Goal: Navigation & Orientation: Find specific page/section

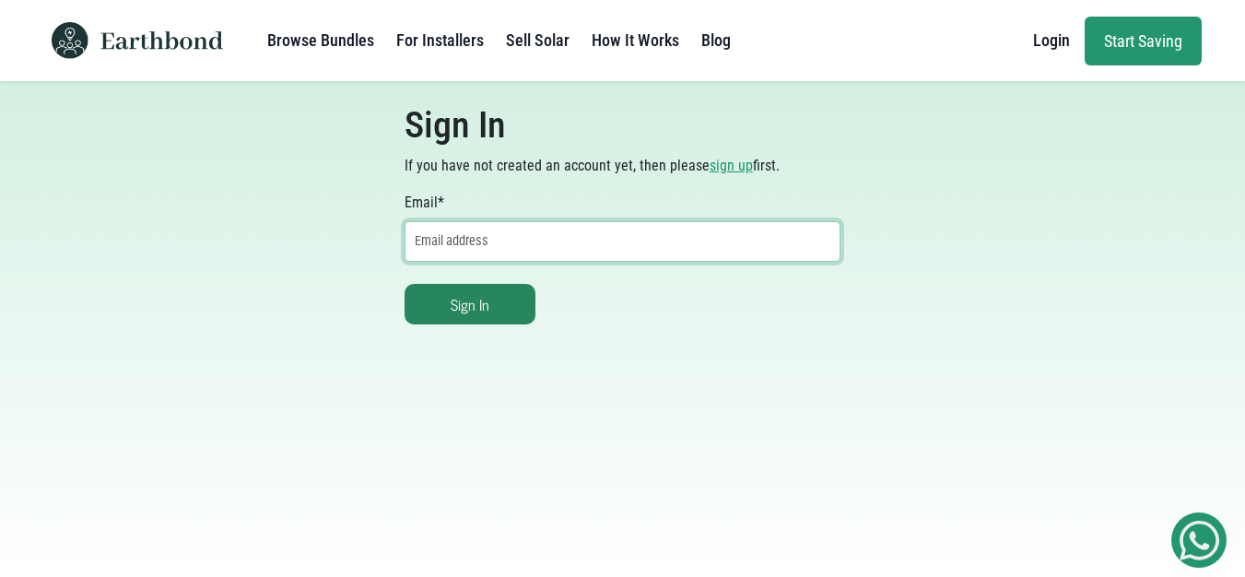
click at [538, 238] on input "Email *" at bounding box center [622, 241] width 437 height 41
type input "[PERSON_NAME][EMAIL_ADDRESS][DOMAIN_NAME]"
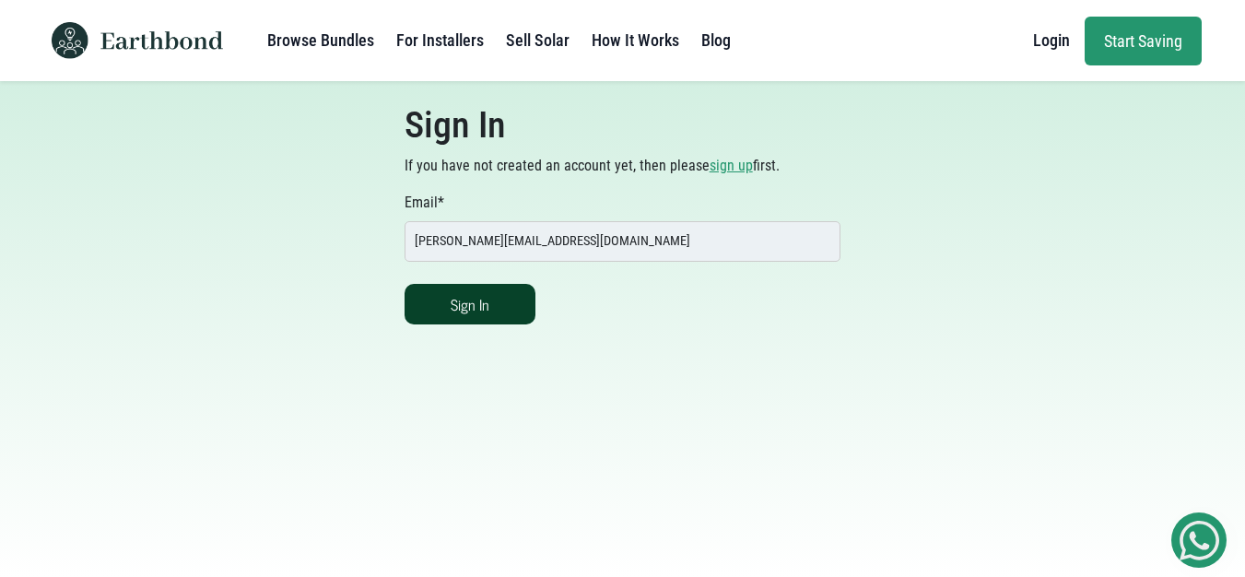
click at [484, 318] on button "Sign In" at bounding box center [469, 304] width 131 height 41
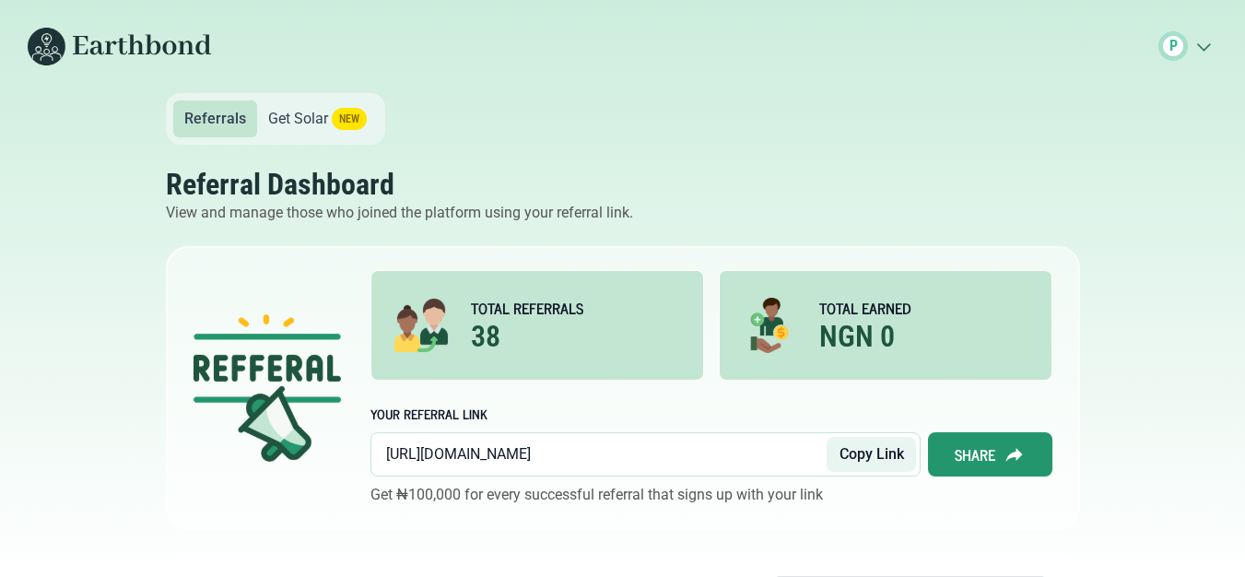
click at [577, 450] on input "https://earthbond.co/referral/d8cc8639" at bounding box center [606, 454] width 441 height 35
click at [858, 454] on button "Copy Link" at bounding box center [870, 454] width 89 height 35
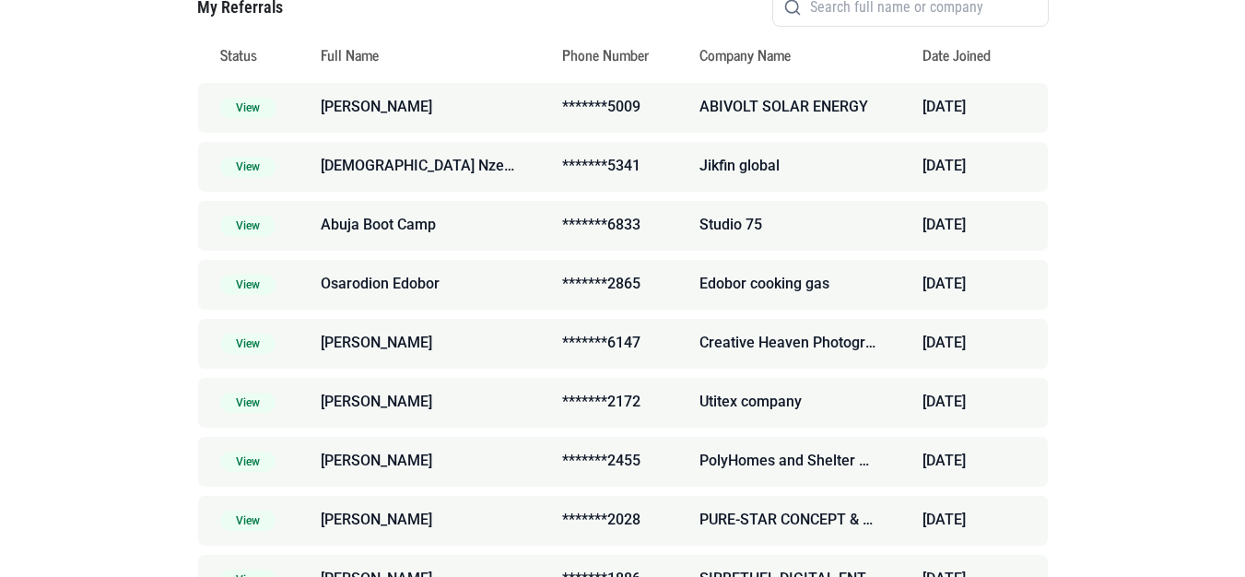
scroll to position [663, 0]
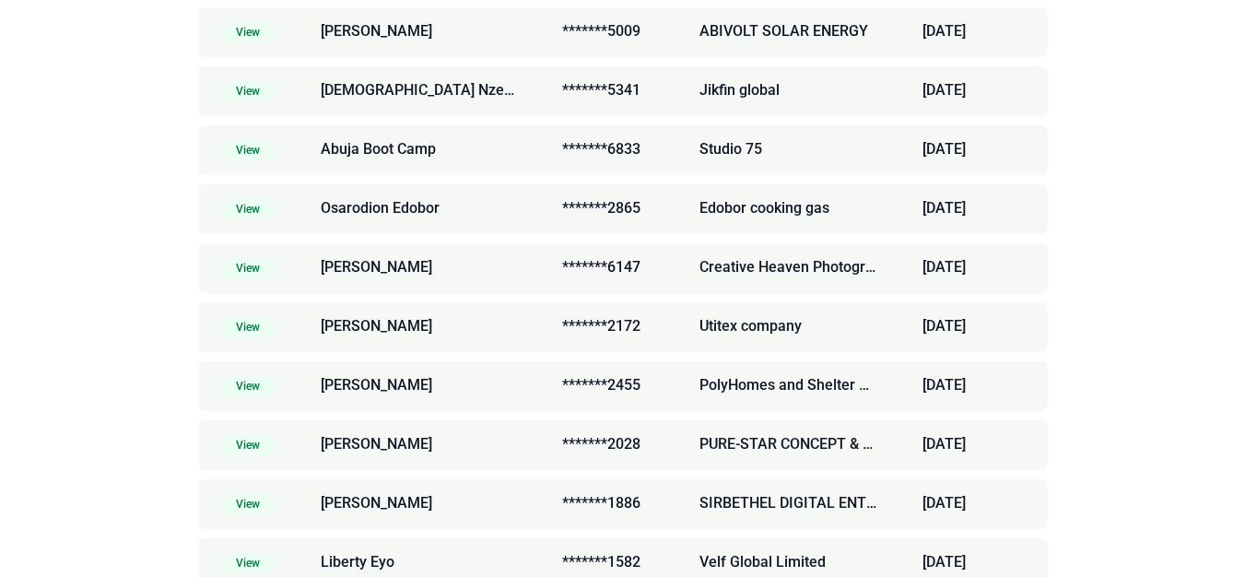
click at [246, 34] on span "View" at bounding box center [247, 32] width 55 height 20
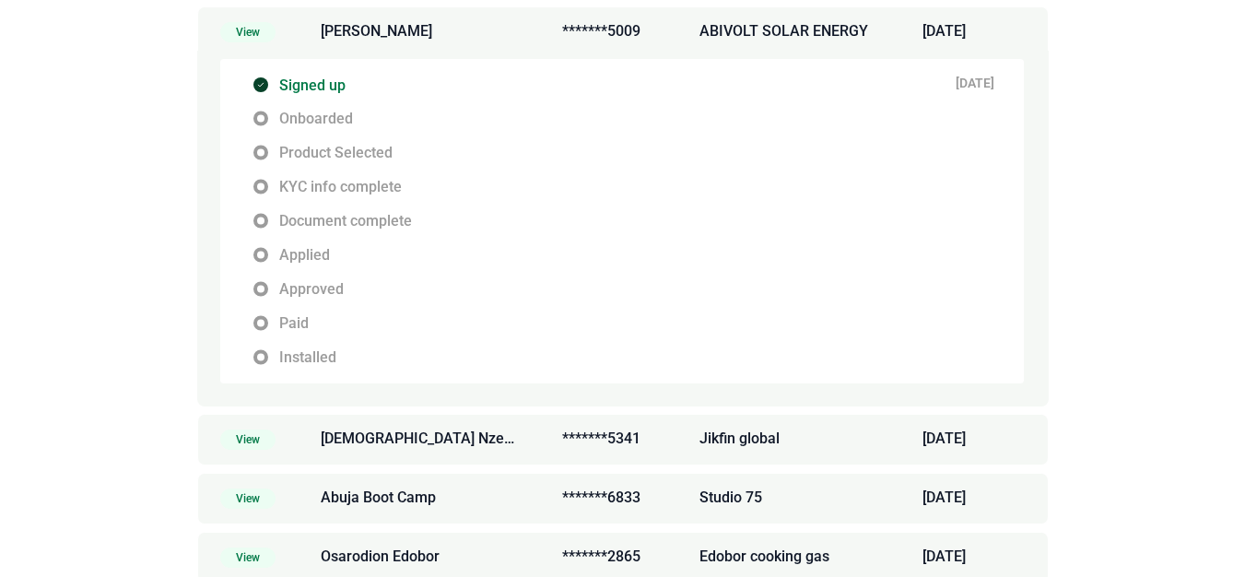
click at [243, 552] on span "View" at bounding box center [247, 557] width 55 height 20
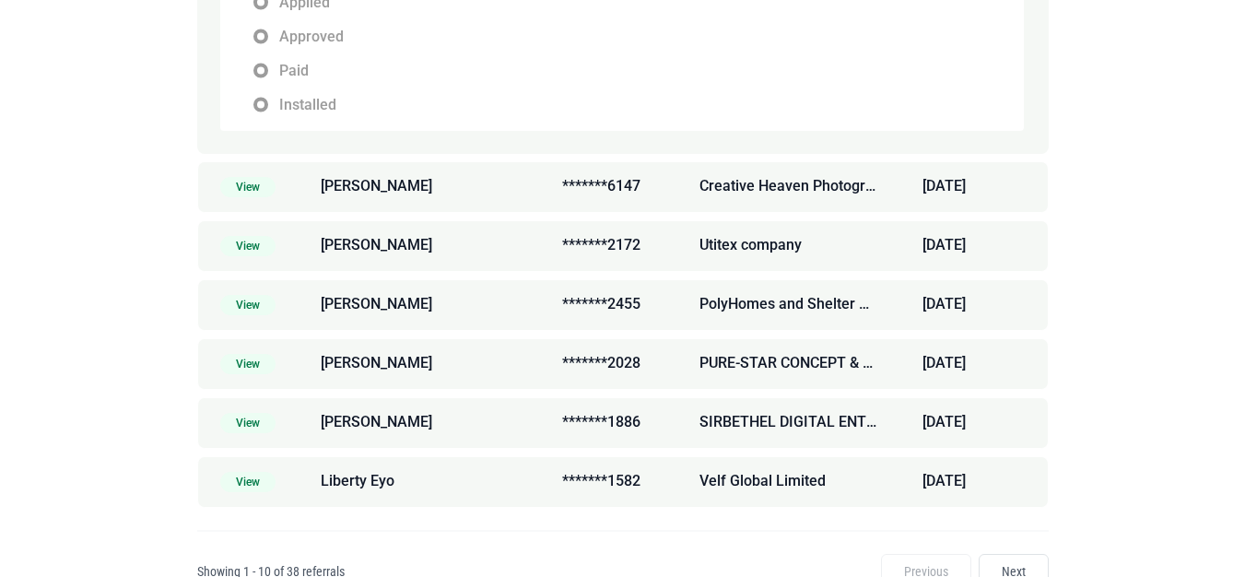
scroll to position [1163, 0]
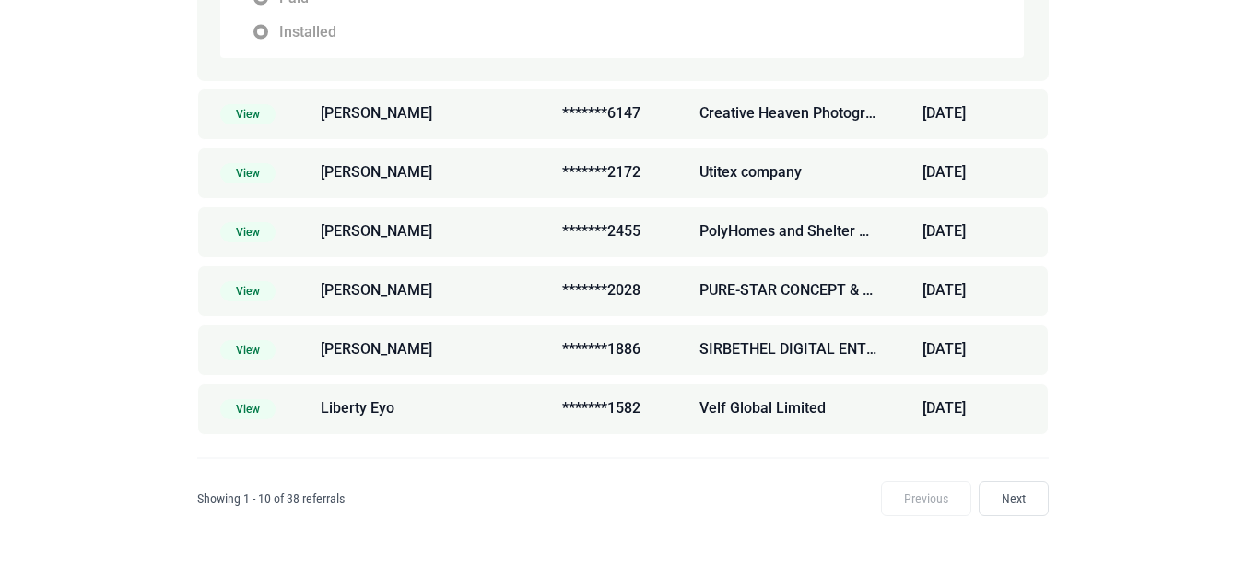
click at [240, 408] on span "View" at bounding box center [247, 409] width 55 height 20
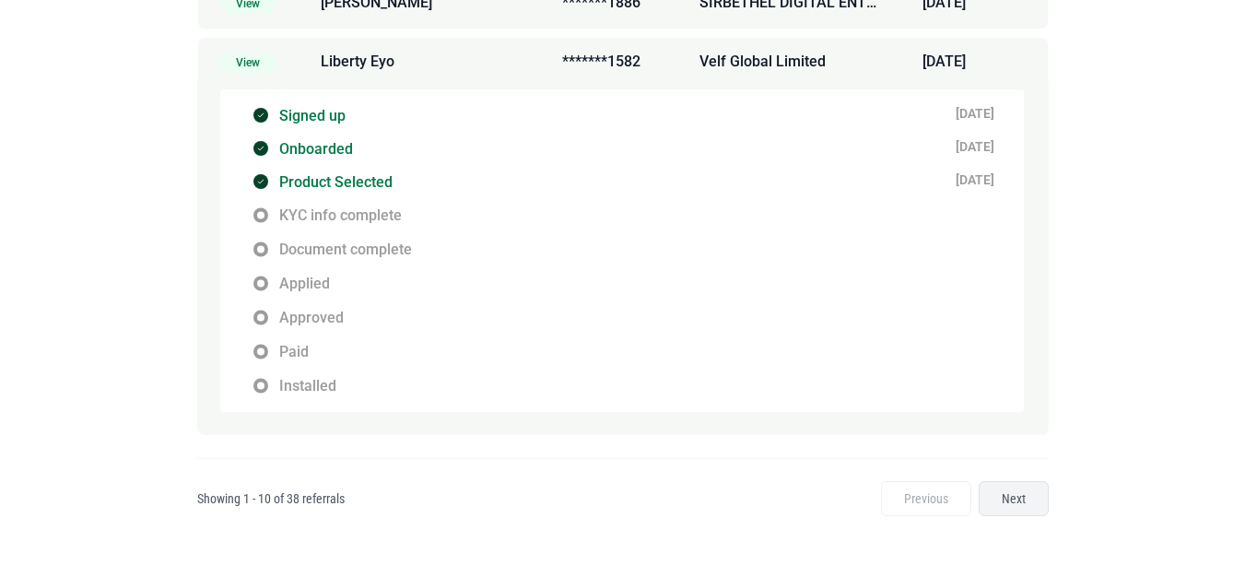
click at [1002, 493] on link "Next" at bounding box center [1013, 498] width 70 height 35
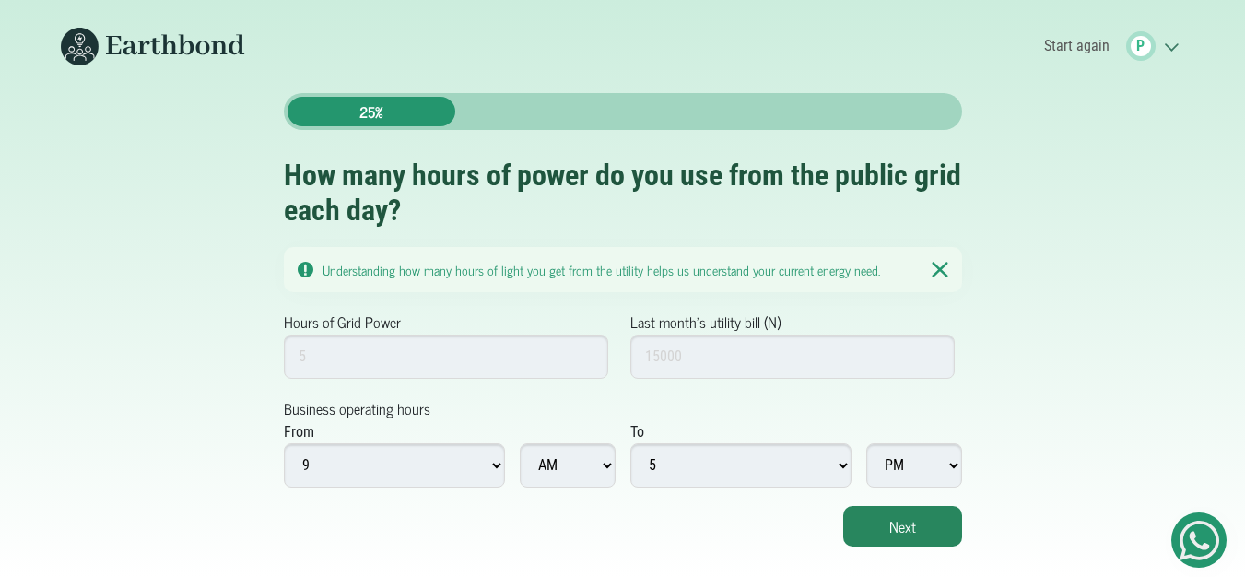
scroll to position [14, 0]
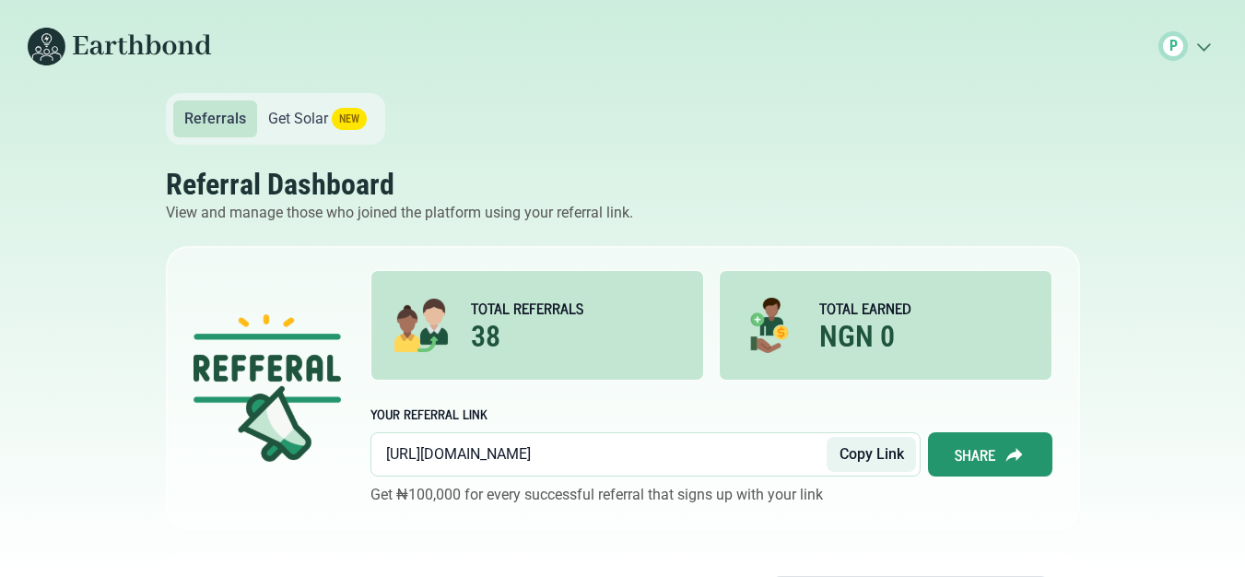
click at [68, 347] on body "P .cls-1{fill:none;stroke:#3c7b65;stroke-linecap:round;stroke-linejoin:round;st…" at bounding box center [622, 288] width 1245 height 577
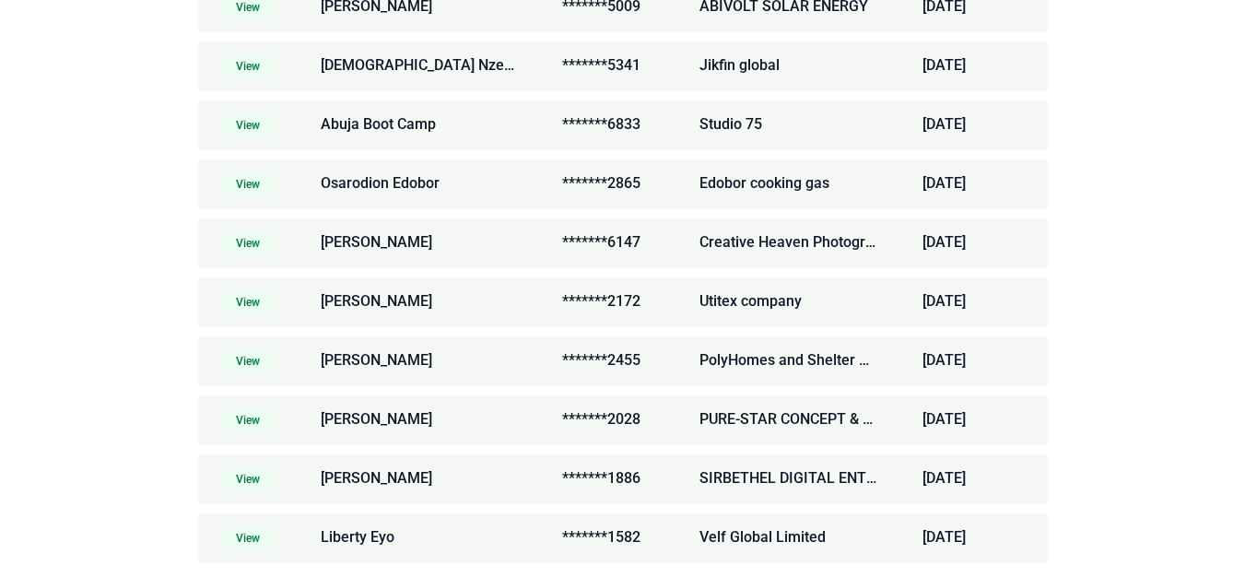
scroll to position [721, 0]
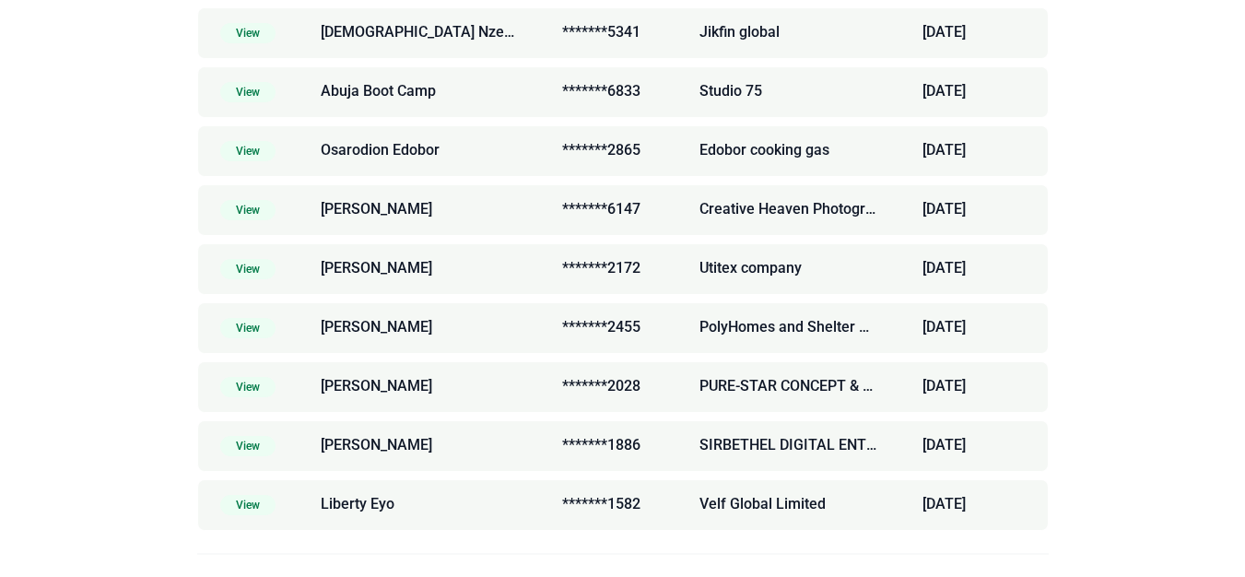
click at [252, 333] on span "View" at bounding box center [247, 328] width 55 height 20
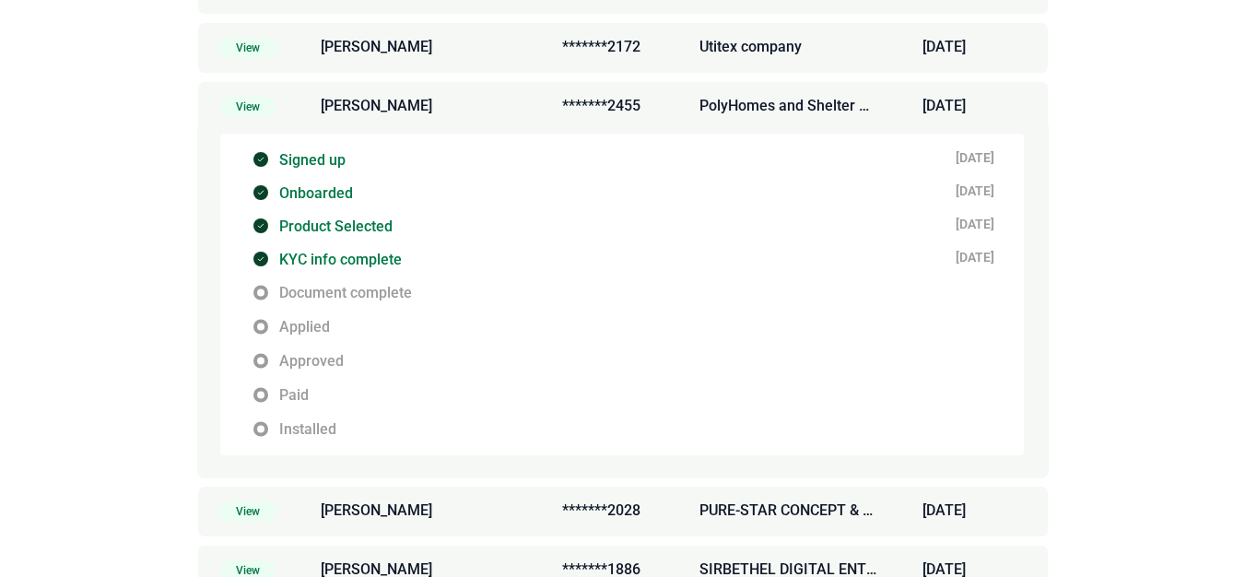
scroll to position [921, 0]
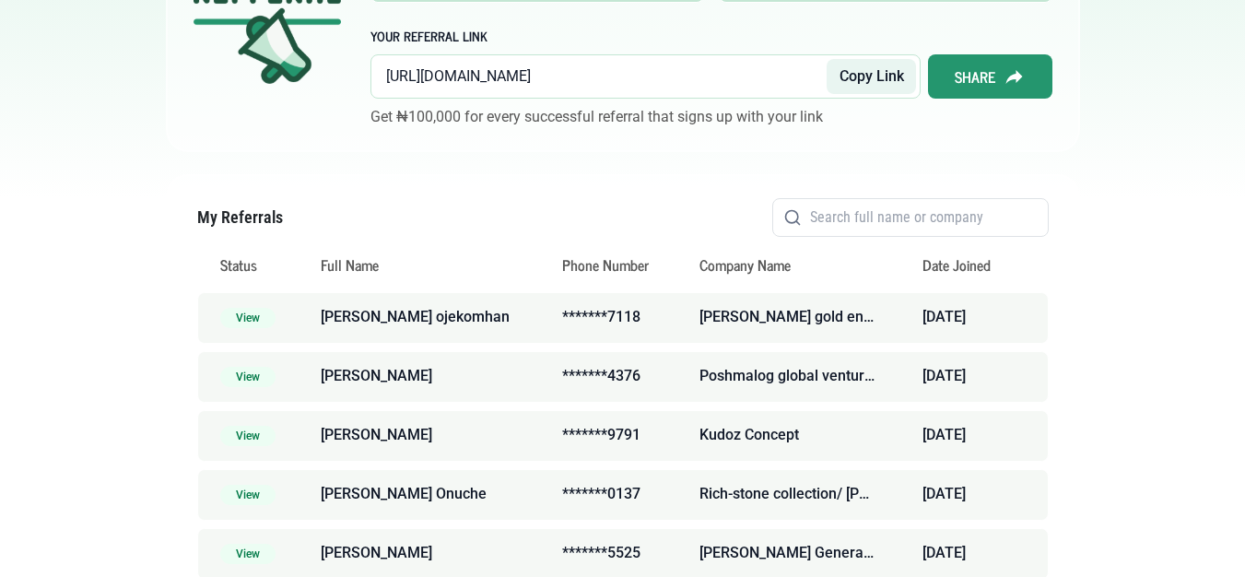
scroll to position [415, 0]
